Goal: Transaction & Acquisition: Purchase product/service

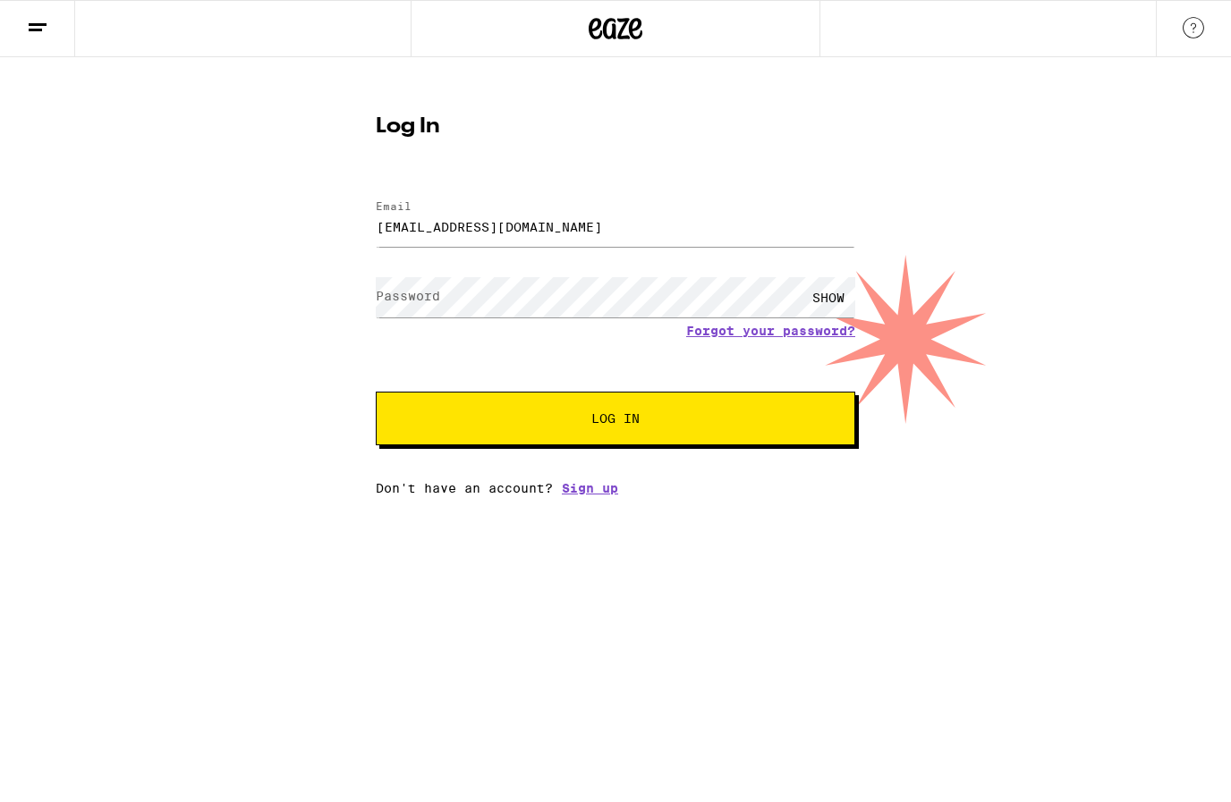
type input "[EMAIL_ADDRESS][DOMAIN_NAME]"
click at [615, 421] on button "Log In" at bounding box center [615, 419] width 479 height 54
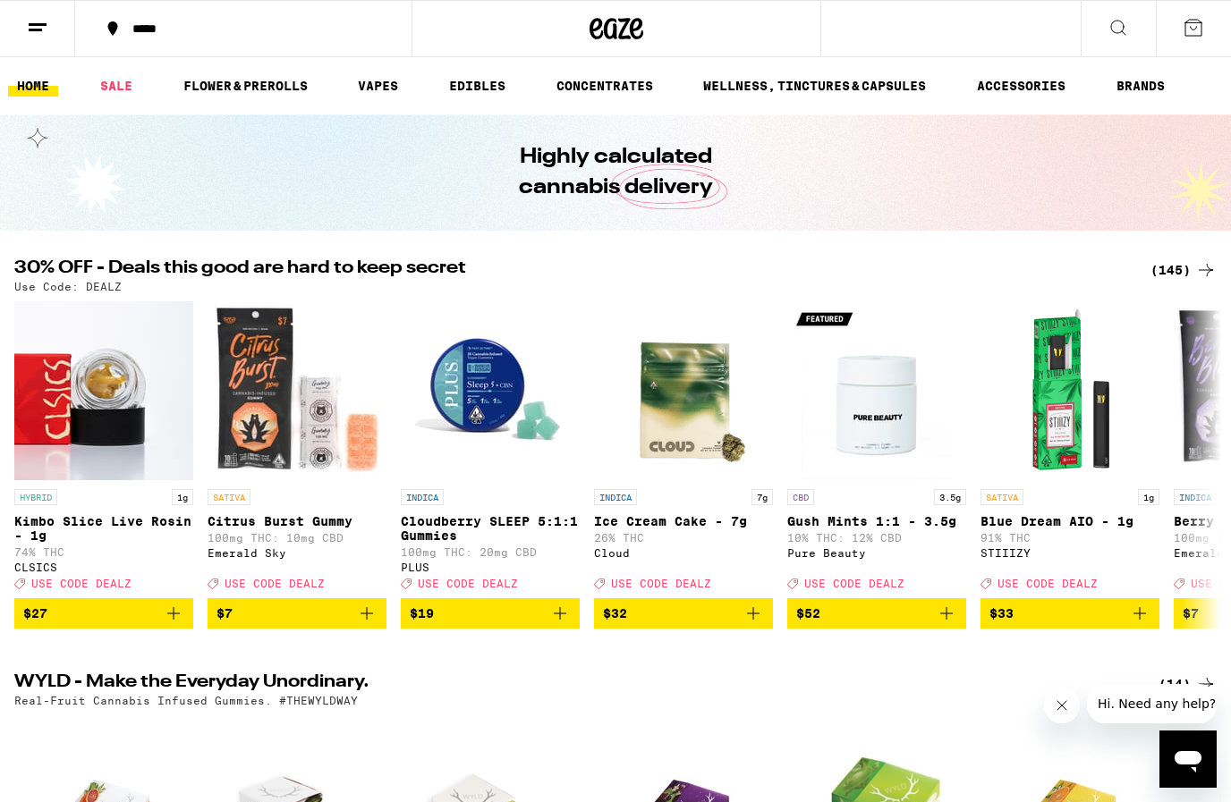
click at [122, 95] on link "SALE" at bounding box center [116, 85] width 50 height 21
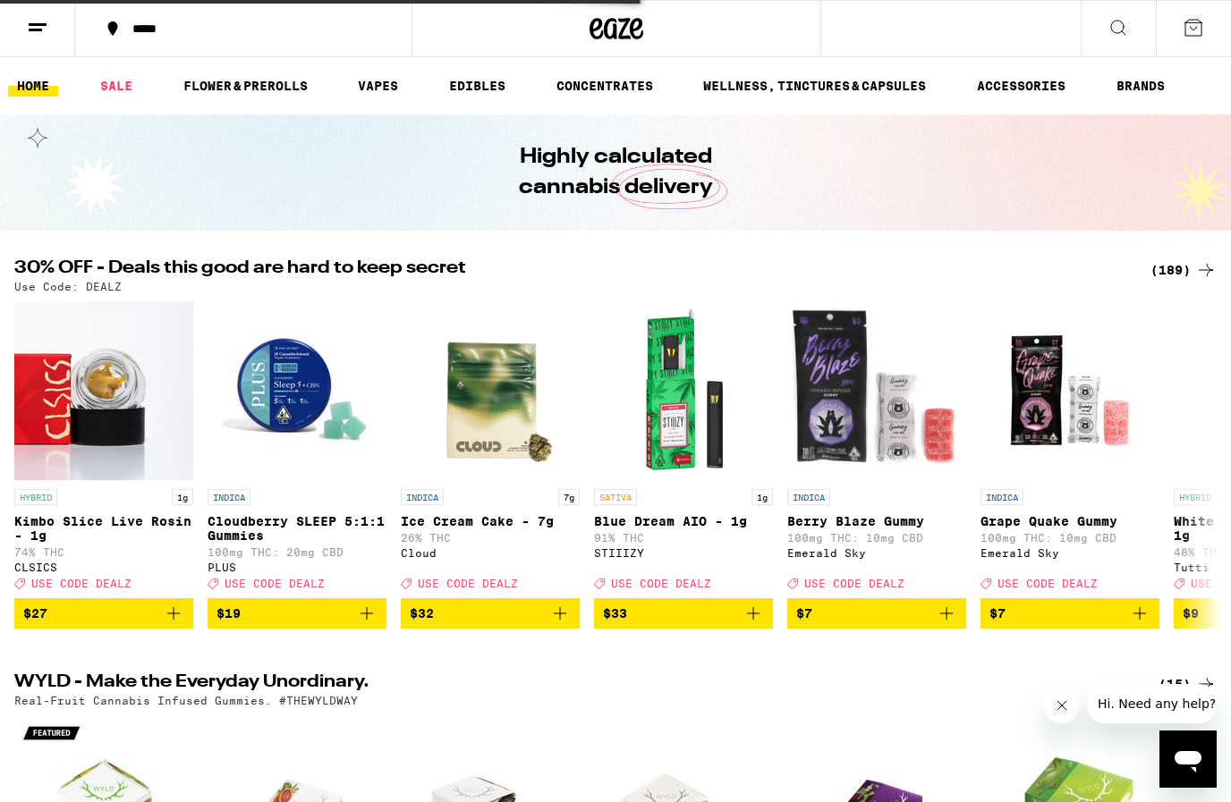
click at [1185, 266] on div "(189)" at bounding box center [1183, 269] width 66 height 21
click at [1183, 275] on div "(189)" at bounding box center [1183, 269] width 66 height 21
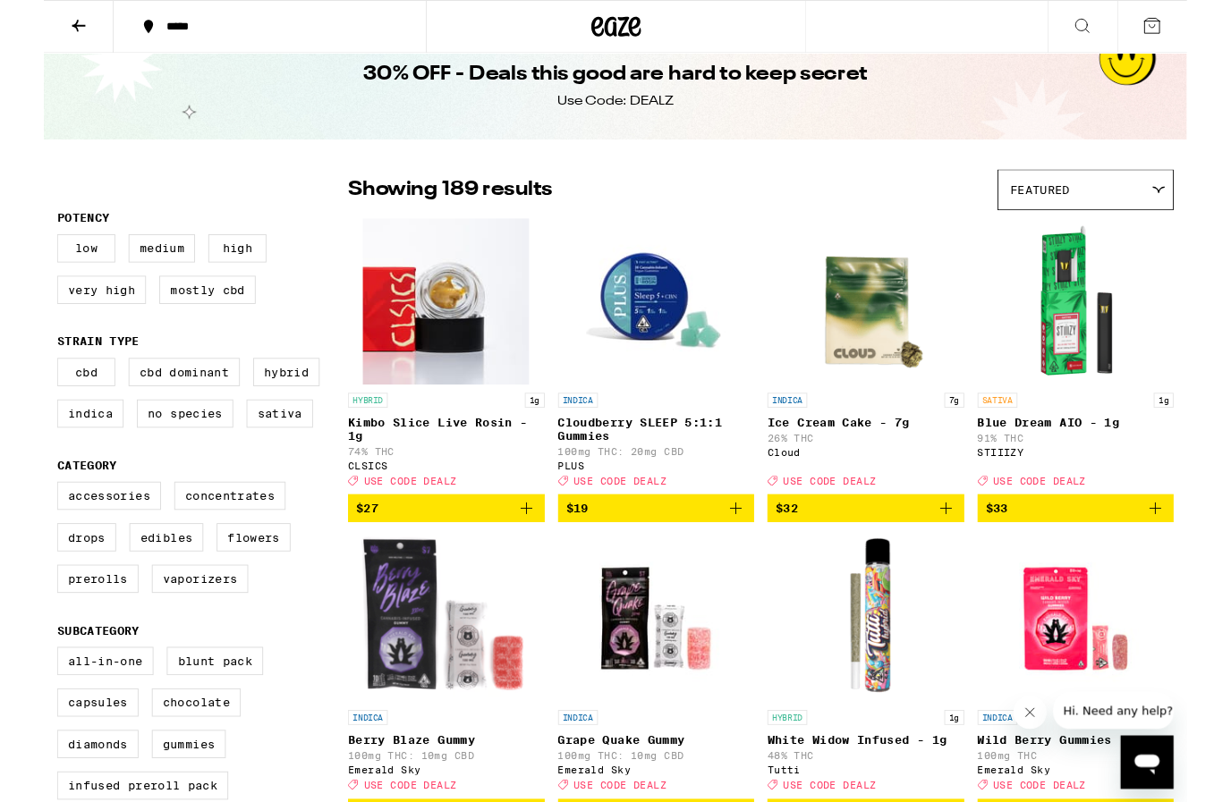
scroll to position [58, 0]
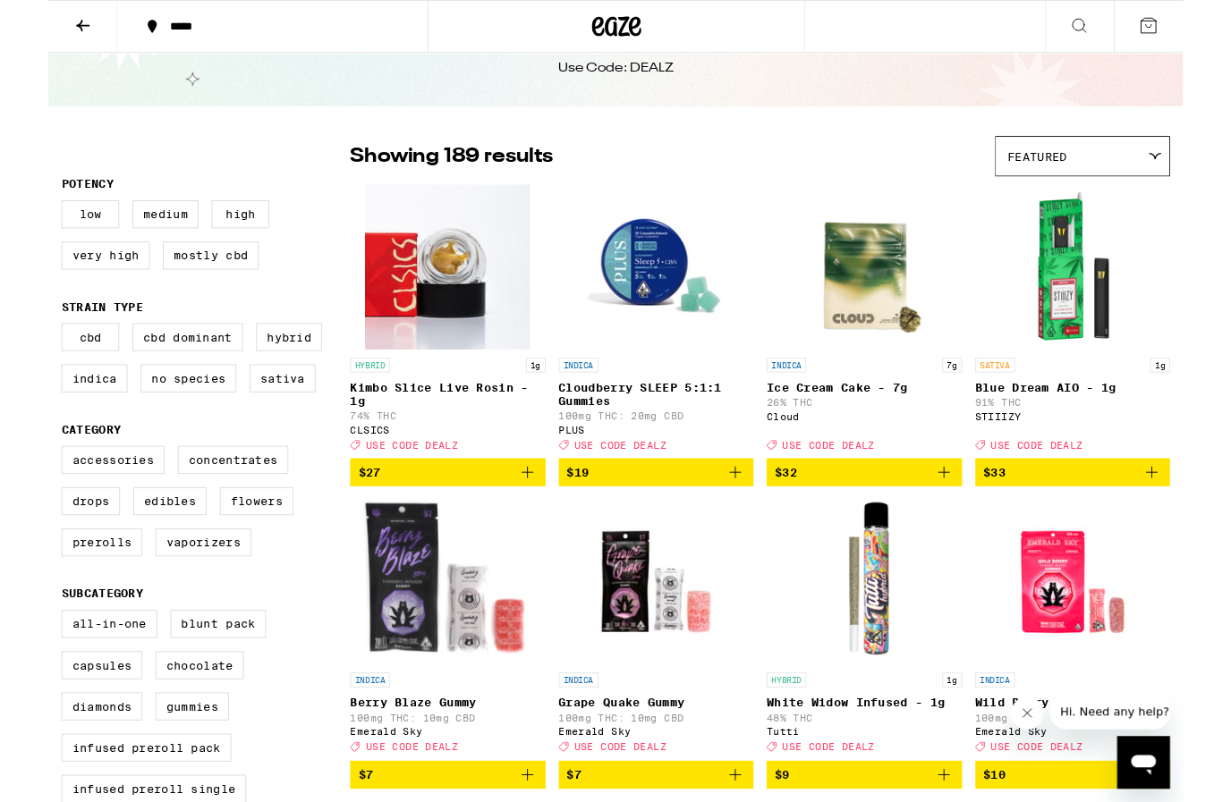
click at [246, 559] on label "Flowers" at bounding box center [226, 544] width 80 height 30
click at [19, 487] on input "Flowers" at bounding box center [18, 487] width 1 height 1
checkbox input "true"
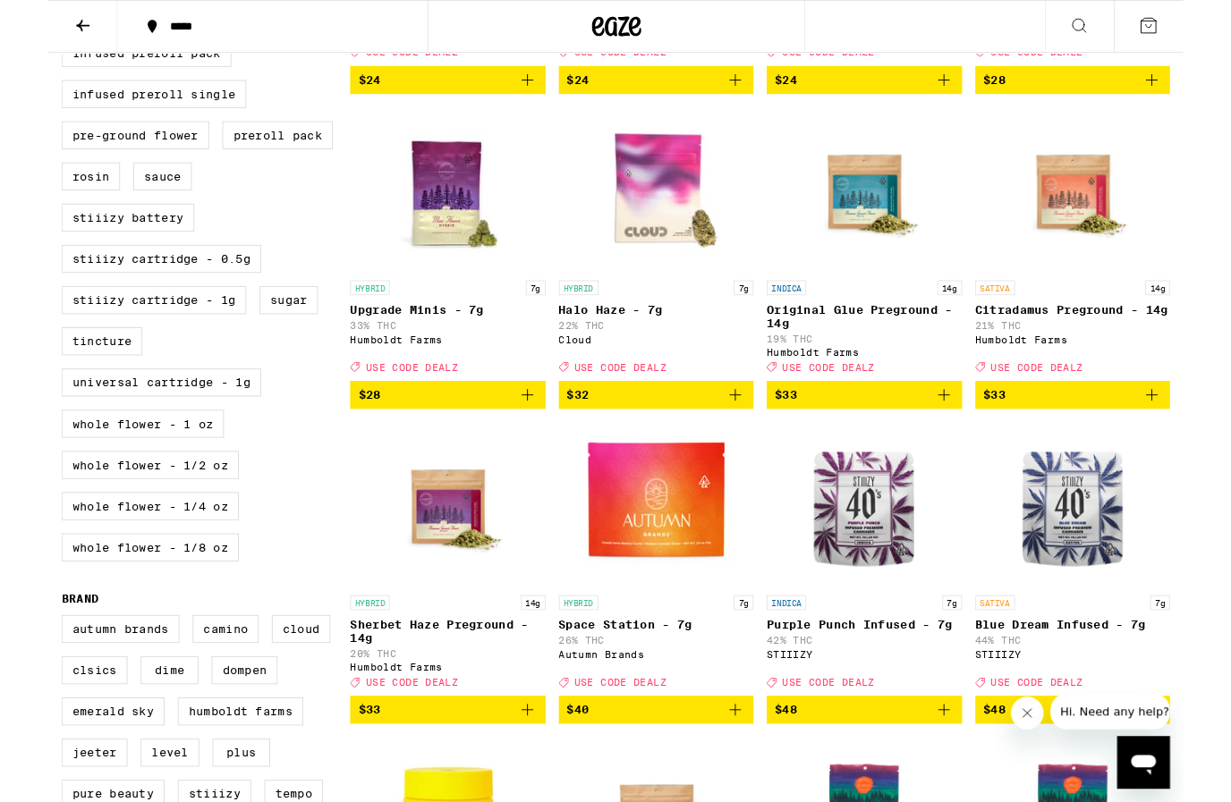
scroll to position [811, 0]
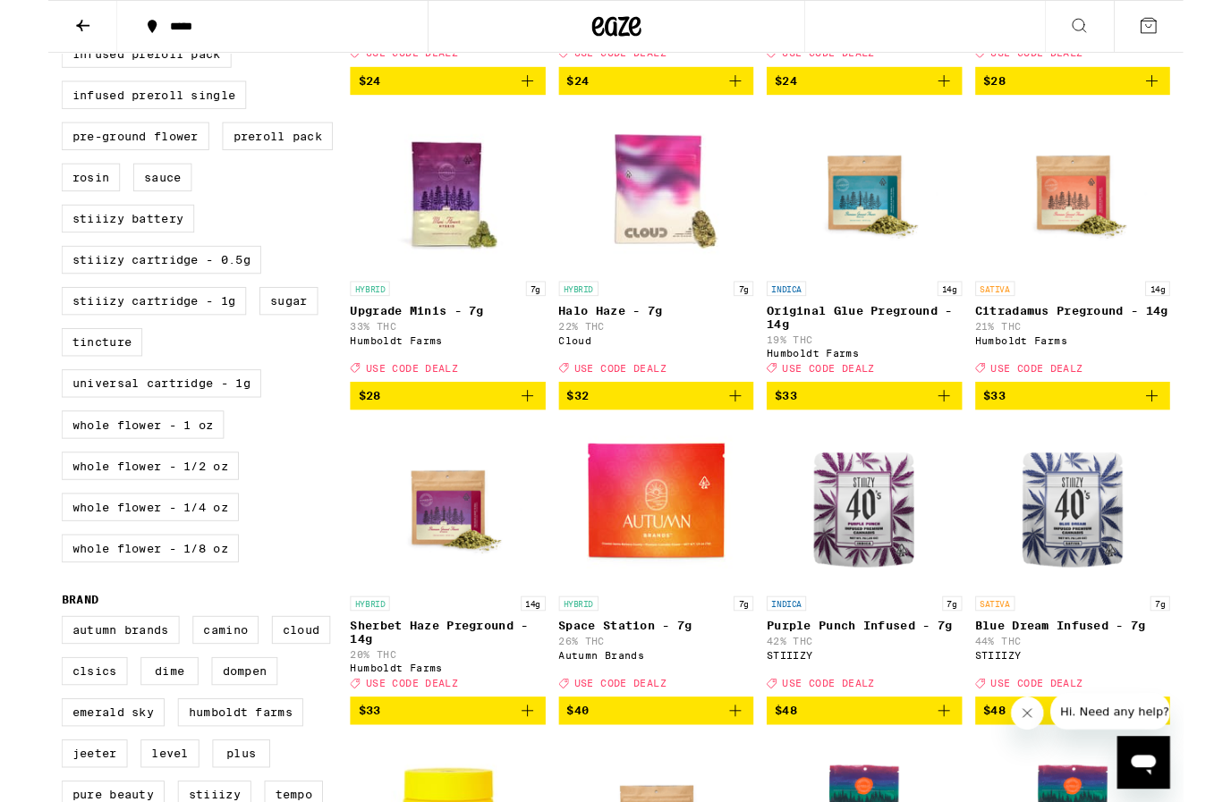
click at [1131, 275] on img "Open page for Citradamus Preground - 14g from Humboldt Farms" at bounding box center [1110, 206] width 179 height 179
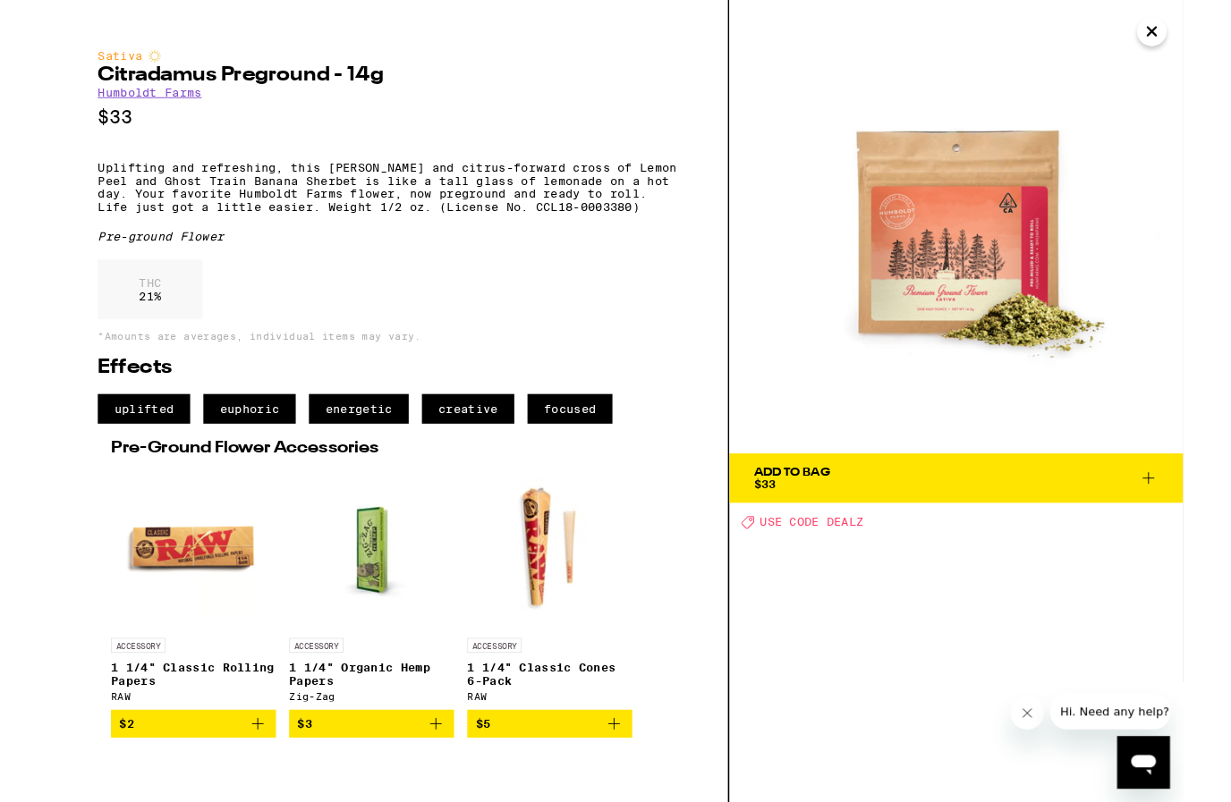
click at [1201, 30] on icon "Close" at bounding box center [1196, 34] width 9 height 9
